Goal: Task Accomplishment & Management: Manage account settings

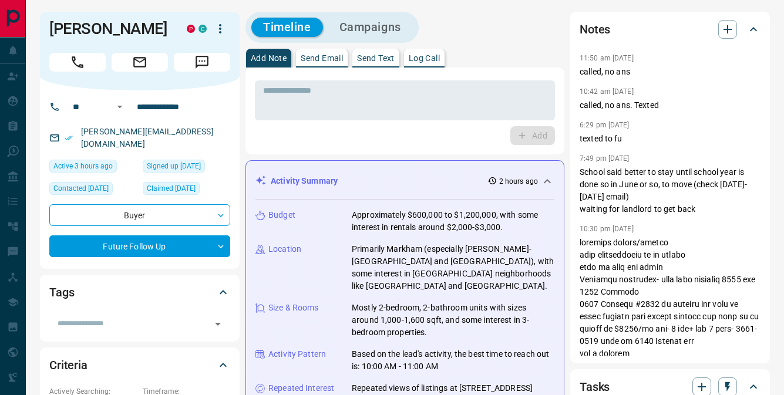
click at [427, 54] on p "Log Call" at bounding box center [424, 58] width 31 height 8
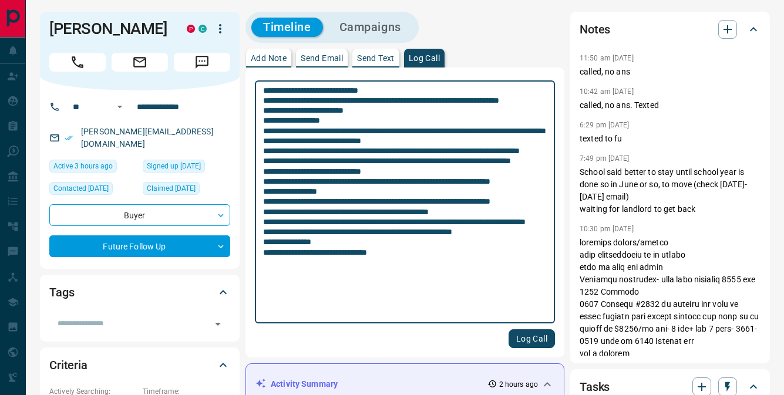
type textarea "**********"
click at [540, 344] on button "Log Call" at bounding box center [532, 338] width 46 height 19
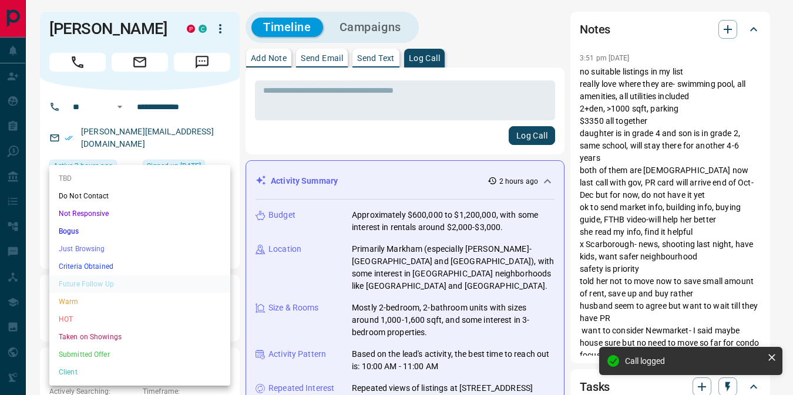
click at [100, 301] on li "Warm" at bounding box center [139, 302] width 181 height 18
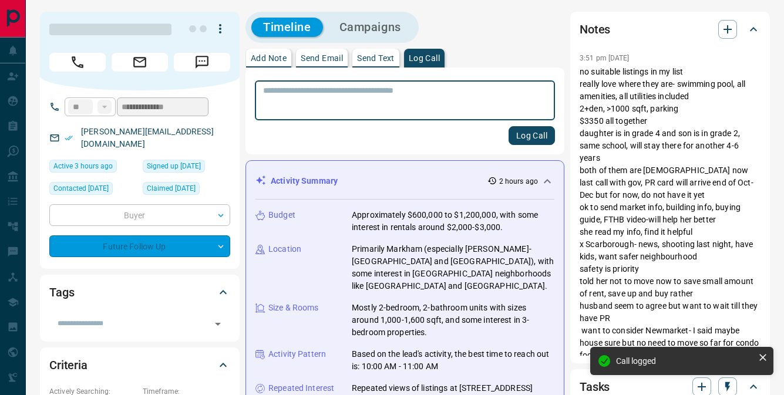
type input "*"
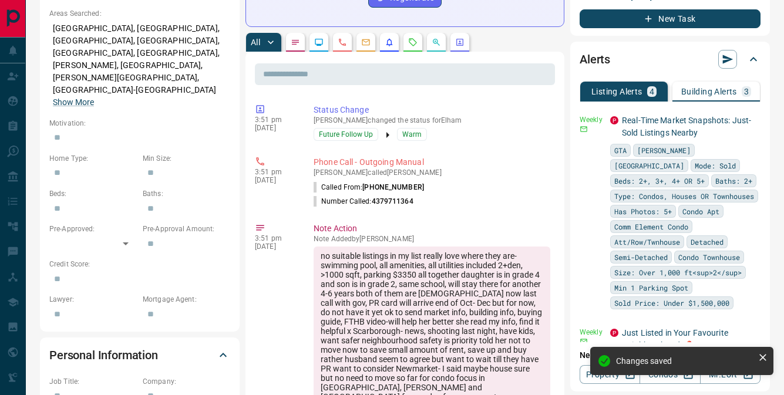
scroll to position [462, 0]
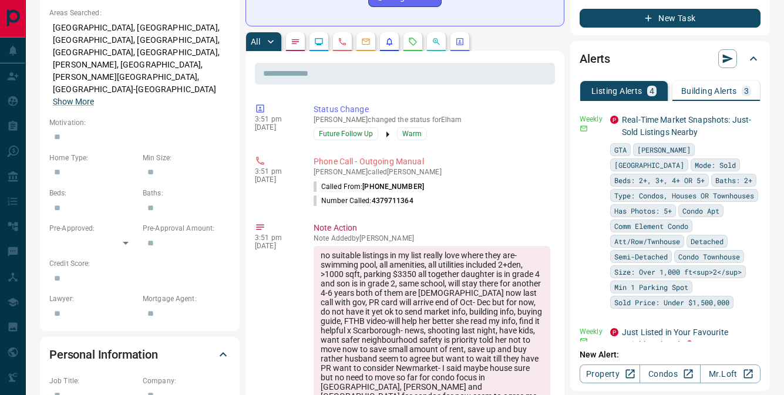
click at [721, 89] on p "Building Alerts" at bounding box center [709, 91] width 56 height 8
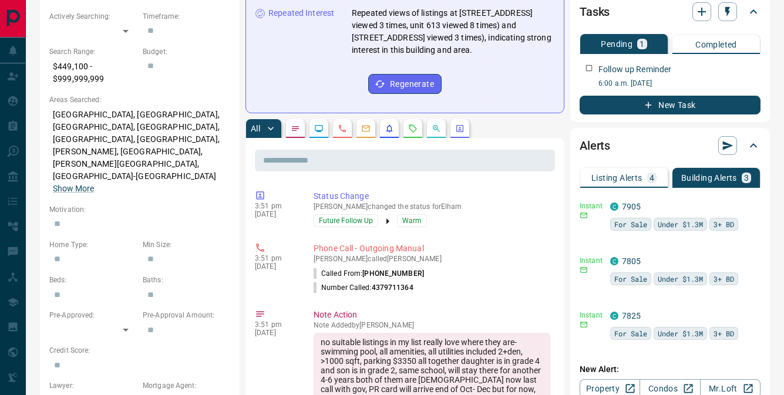
scroll to position [363, 0]
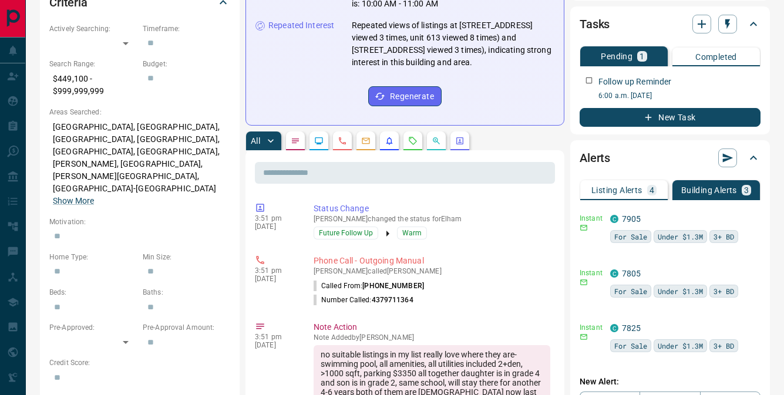
click at [602, 190] on p "Listing Alerts" at bounding box center [616, 190] width 51 height 8
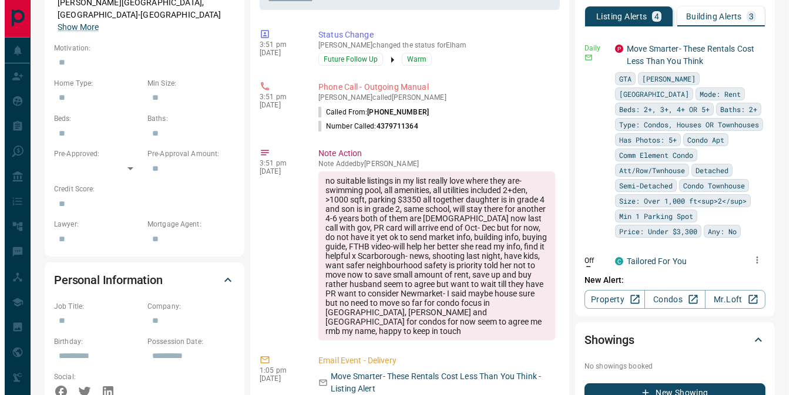
scroll to position [418, 0]
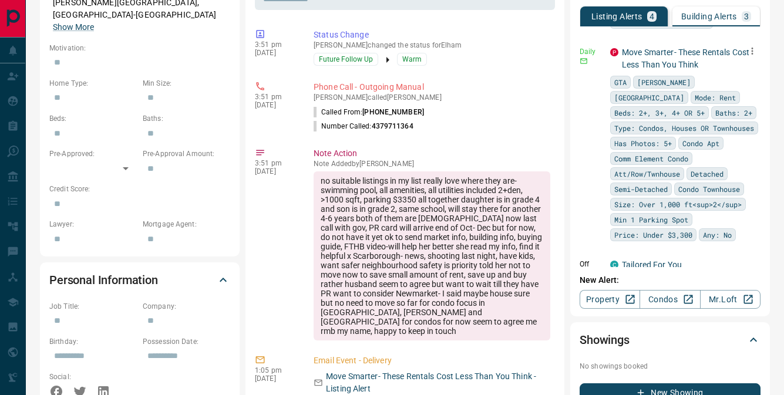
click at [744, 59] on button "button" at bounding box center [752, 51] width 16 height 16
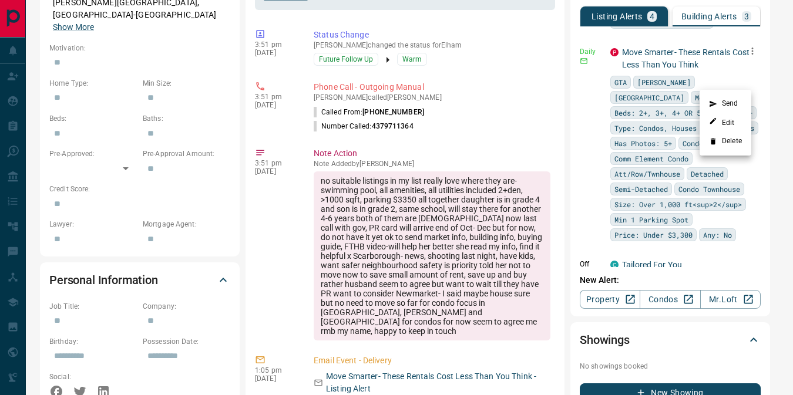
click at [717, 116] on li "Edit" at bounding box center [725, 122] width 52 height 19
click at [719, 120] on link "Edit" at bounding box center [722, 122] width 26 height 11
